Goal: Find contact information: Find contact information

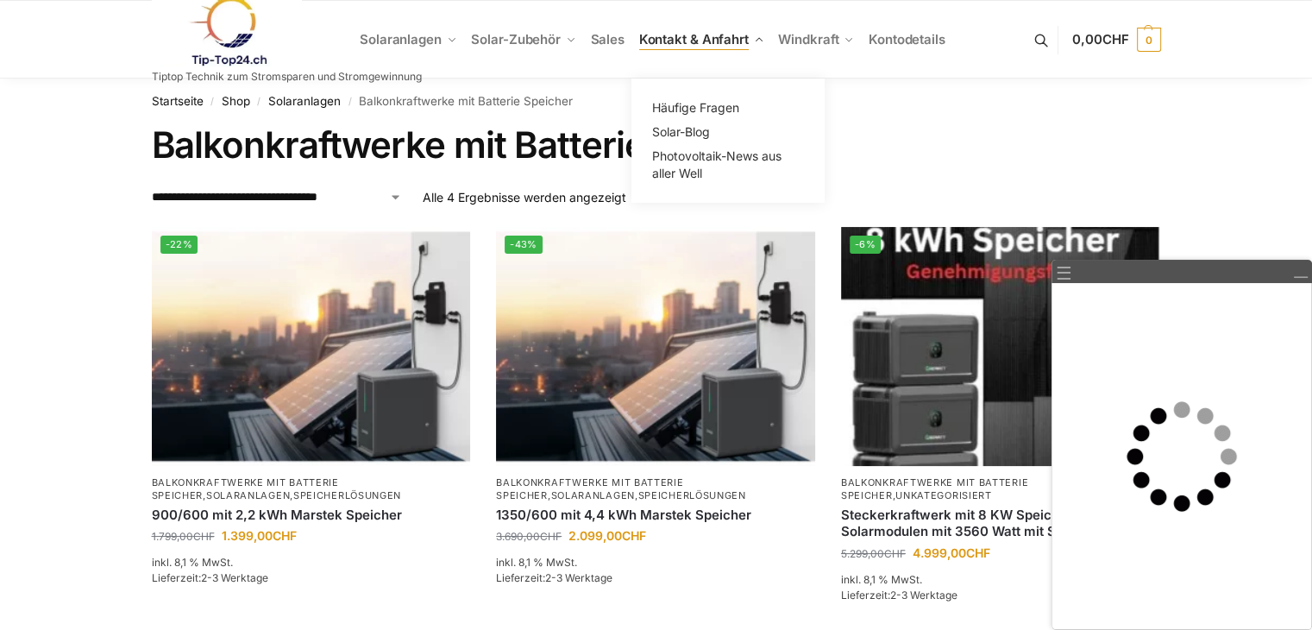
click at [719, 39] on span "Kontakt & Anfahrt" at bounding box center [694, 39] width 110 height 16
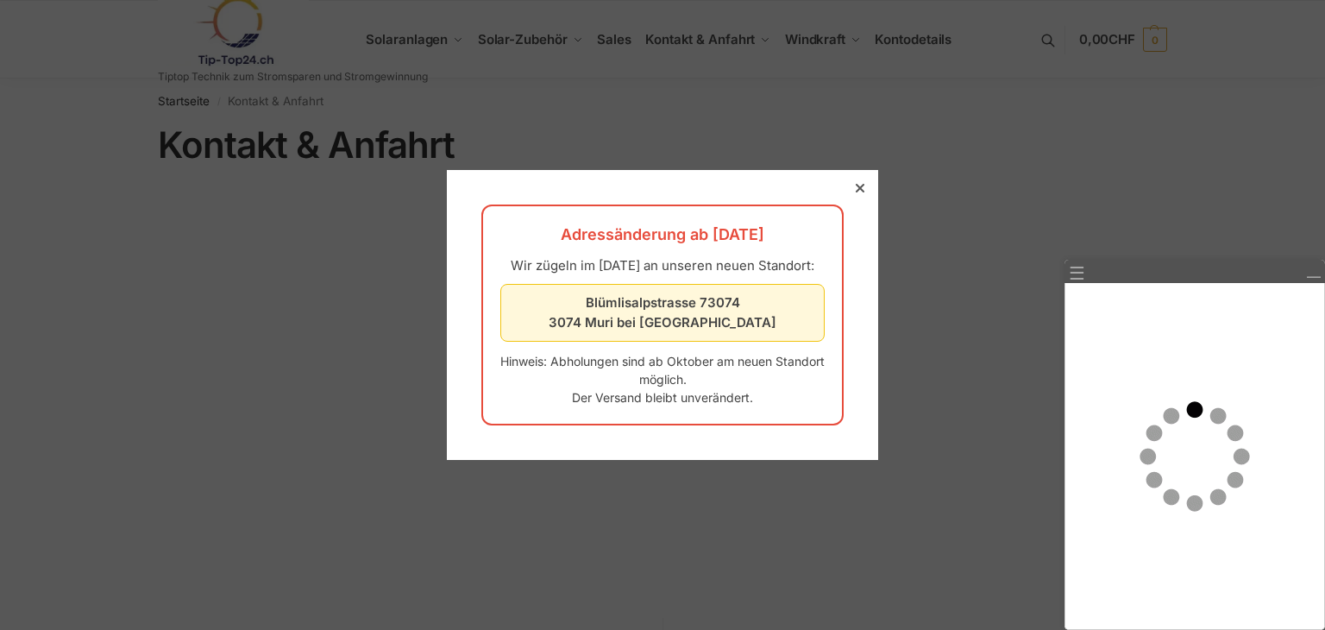
click at [856, 184] on icon at bounding box center [860, 188] width 9 height 9
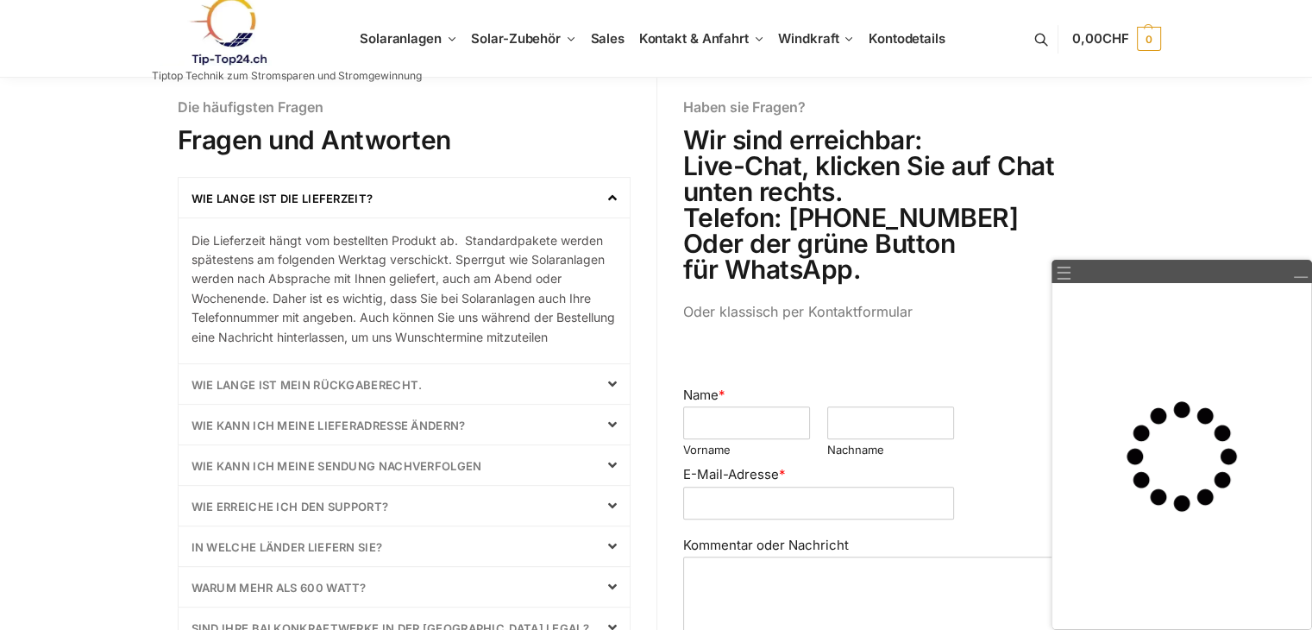
scroll to position [518, 0]
